Goal: Information Seeking & Learning: Learn about a topic

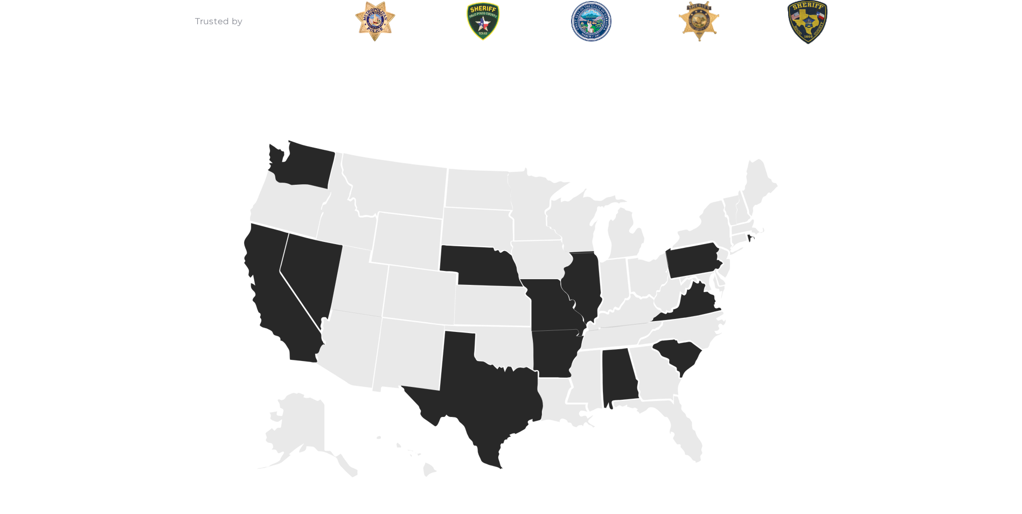
scroll to position [1455, 0]
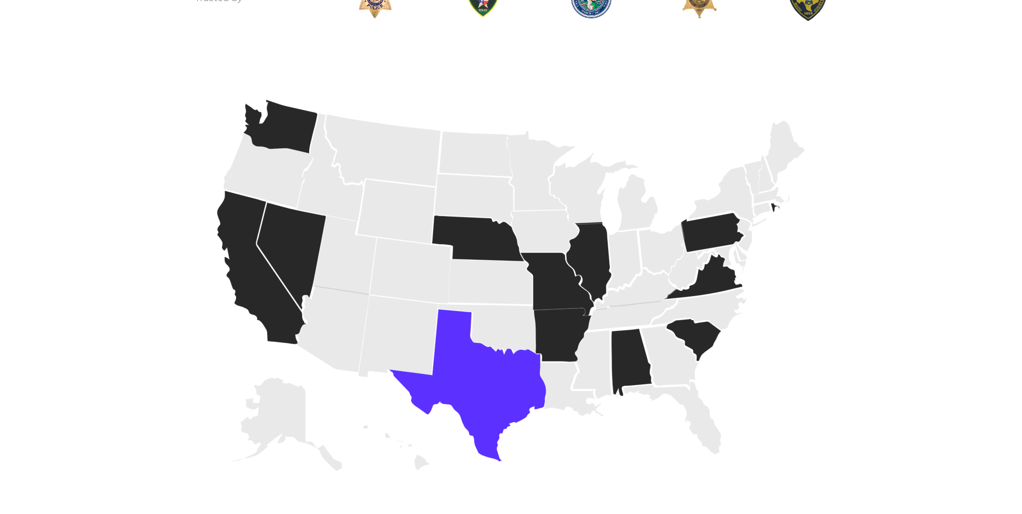
click at [469, 367] on icon at bounding box center [468, 385] width 156 height 152
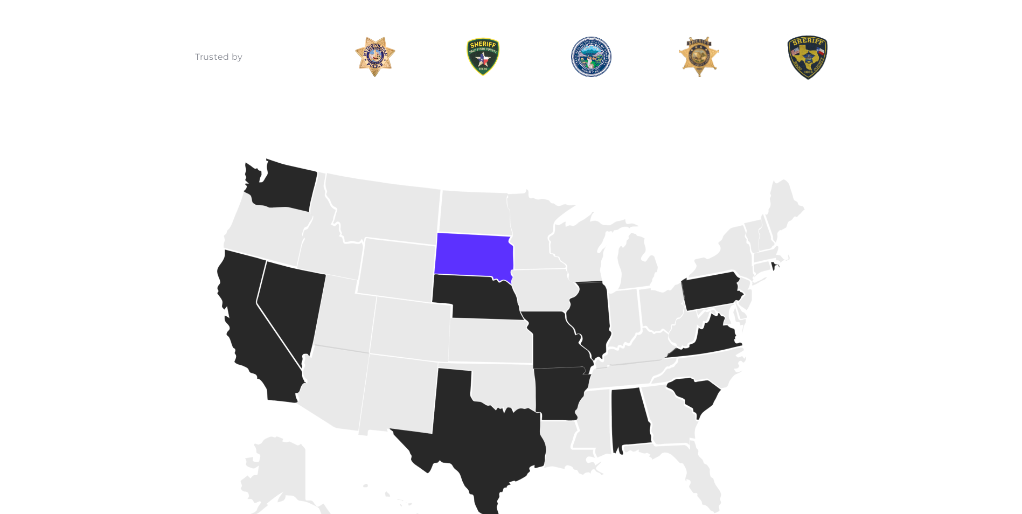
scroll to position [1401, 0]
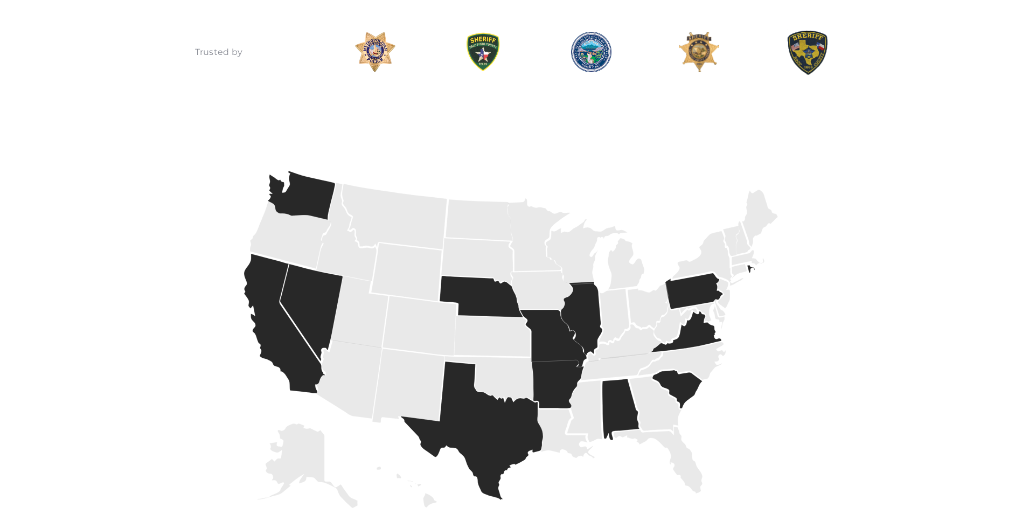
drag, startPoint x: 502, startPoint y: 462, endPoint x: 849, endPoint y: 278, distance: 392.5
click at [849, 279] on div "Trusted by" at bounding box center [511, 288] width 1022 height 604
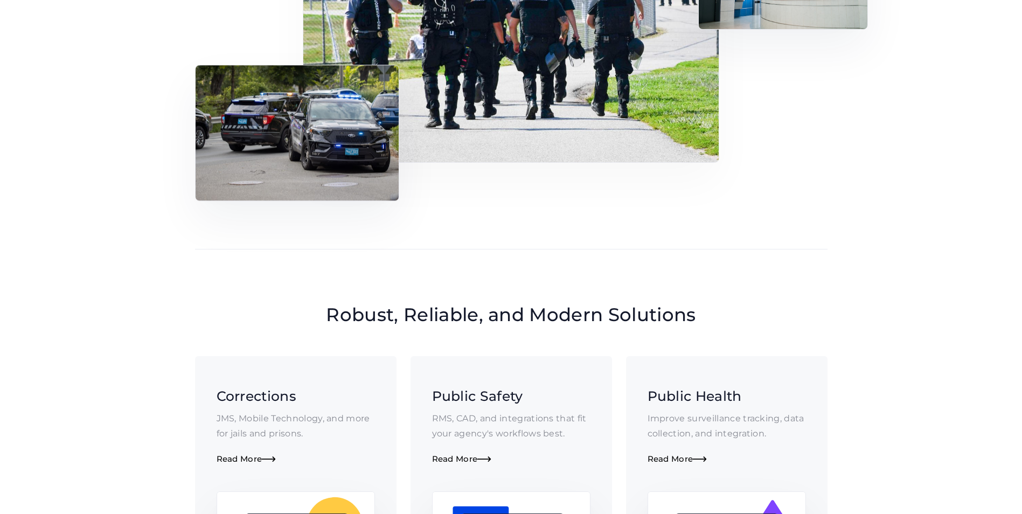
scroll to position [571, 0]
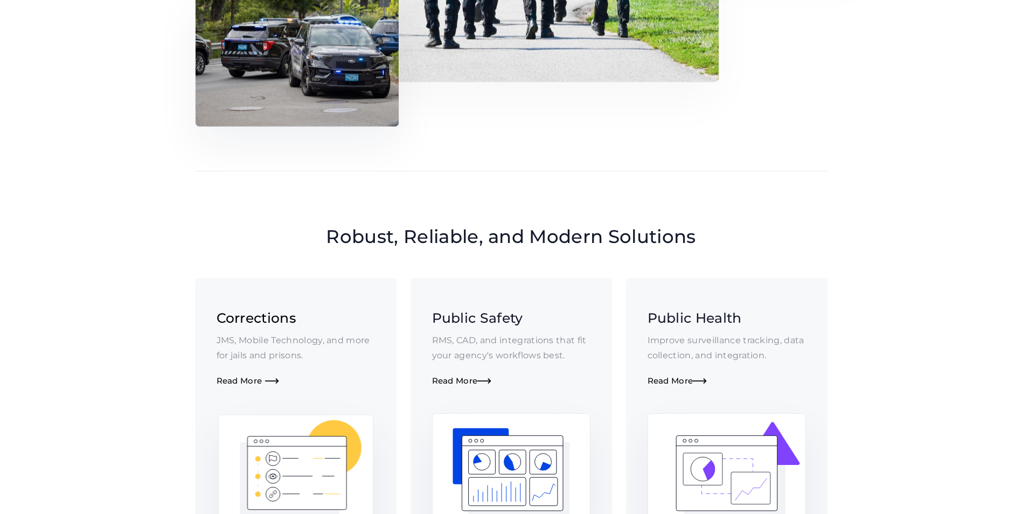
click at [257, 374] on div "Corrections JMS, Mobile Technology, and more for jails and prisons. Read More " at bounding box center [296, 347] width 158 height 78
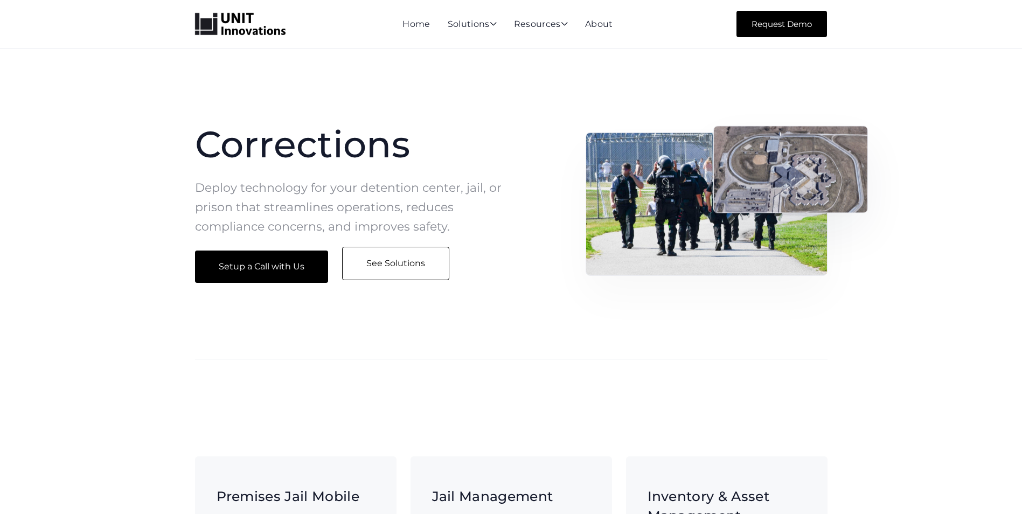
click at [366, 263] on link "See Solutions" at bounding box center [395, 263] width 107 height 33
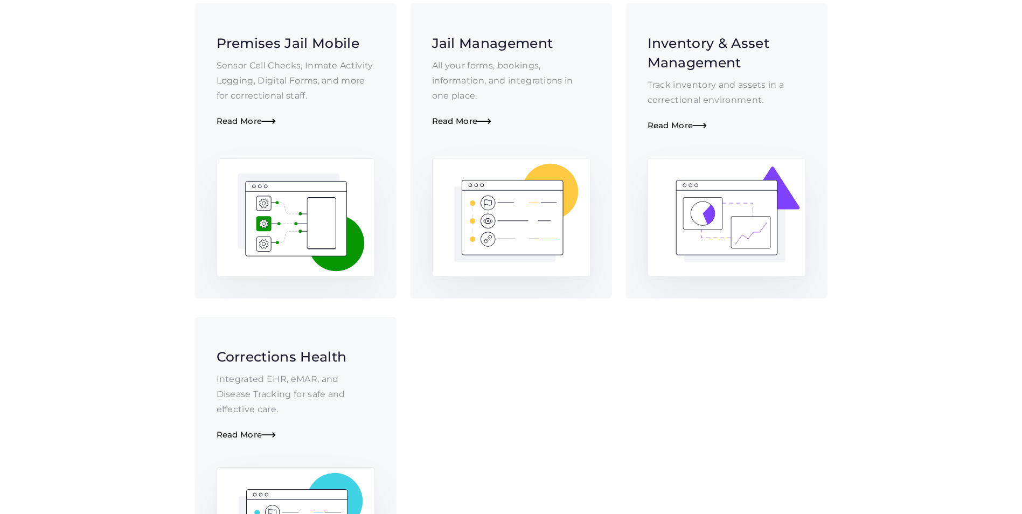
scroll to position [456, 0]
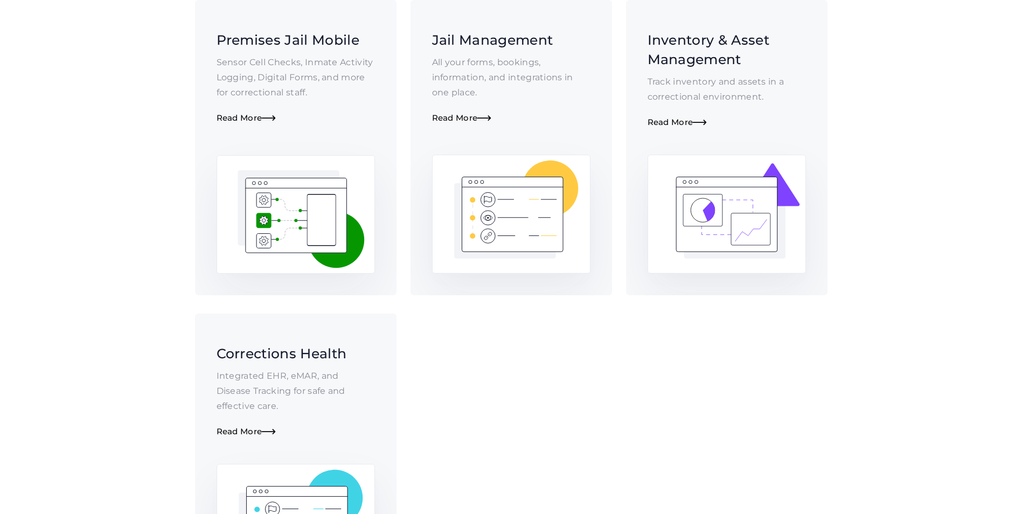
click at [228, 239] on img at bounding box center [296, 214] width 158 height 119
